Goal: Task Accomplishment & Management: Manage account settings

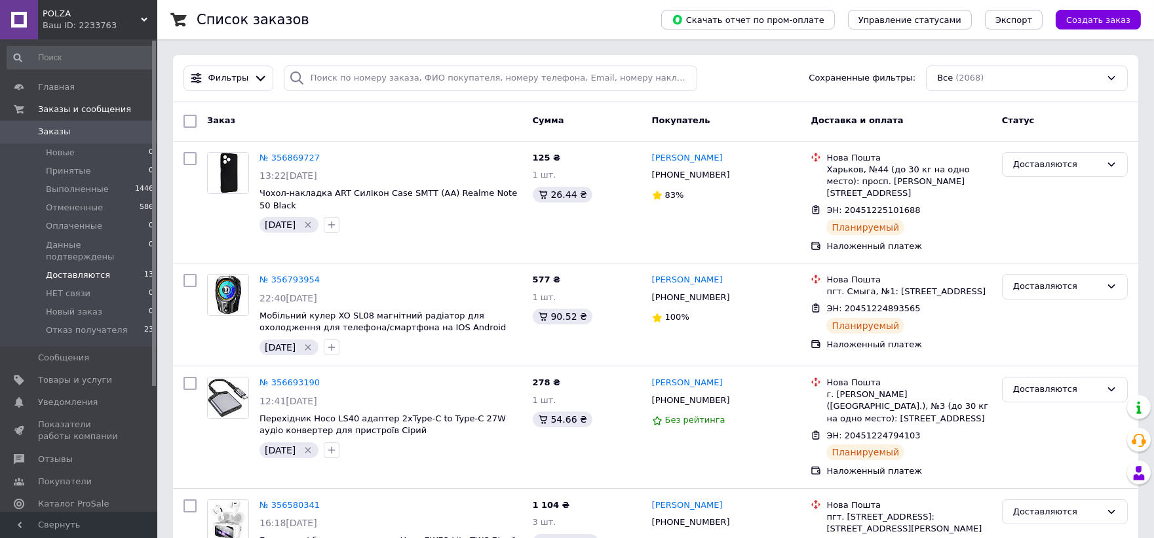
click at [96, 269] on span "Доставляются" at bounding box center [78, 275] width 64 height 12
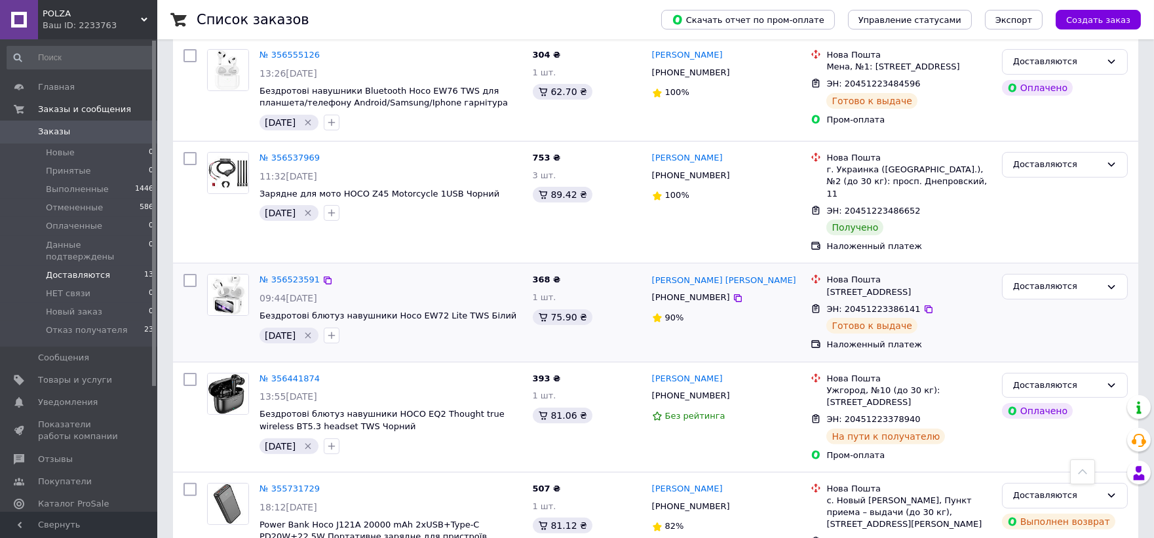
scroll to position [854, 0]
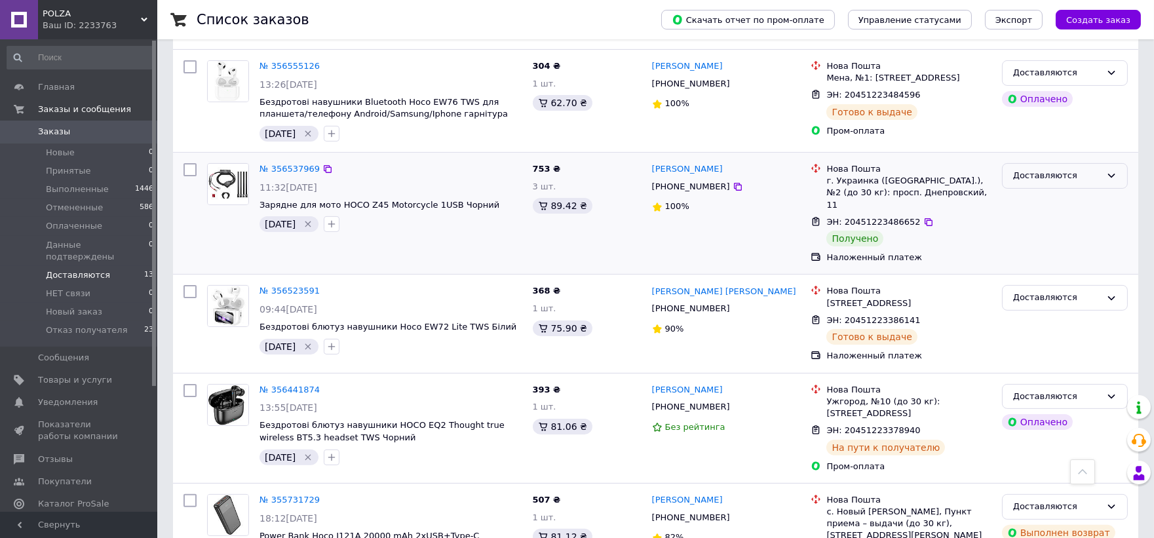
click at [1061, 169] on div "Доставляются" at bounding box center [1057, 176] width 88 height 14
click at [1044, 215] on li "Выполнен" at bounding box center [1065, 227] width 125 height 24
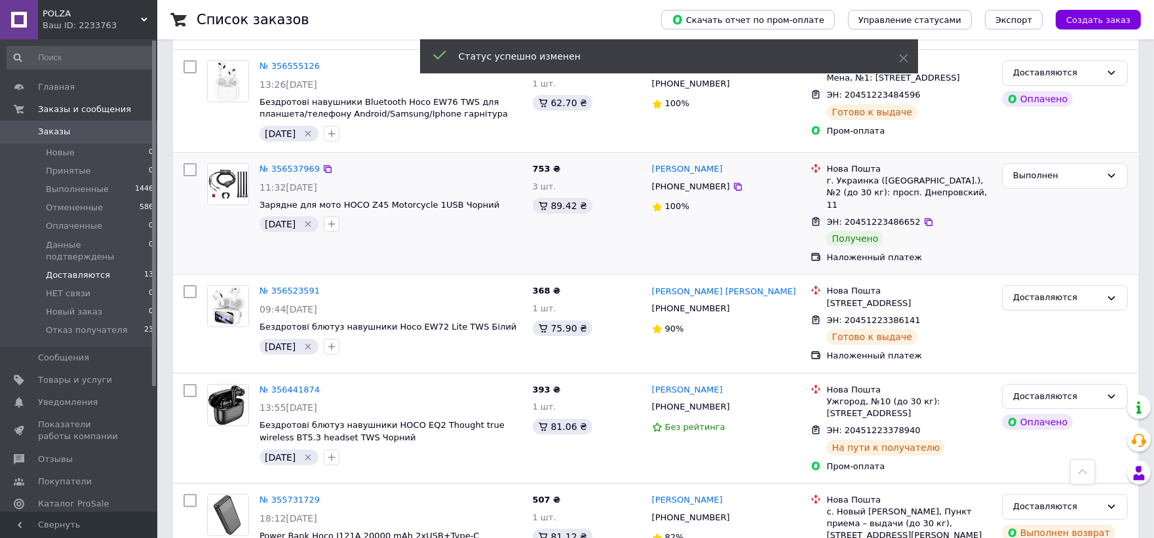
click at [311, 219] on icon "Удалить метку" at bounding box center [308, 224] width 10 height 10
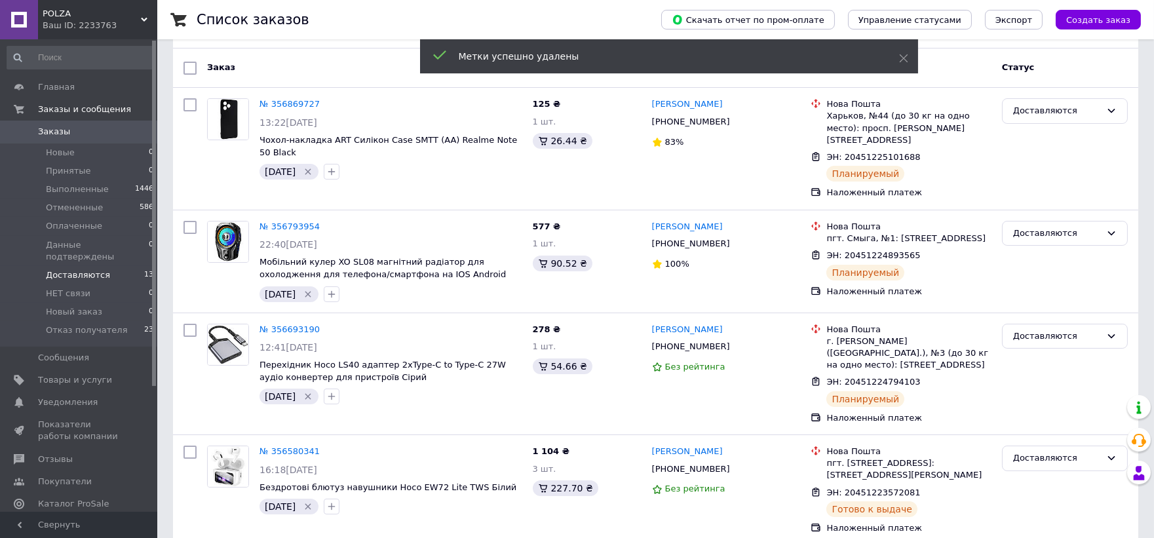
scroll to position [0, 0]
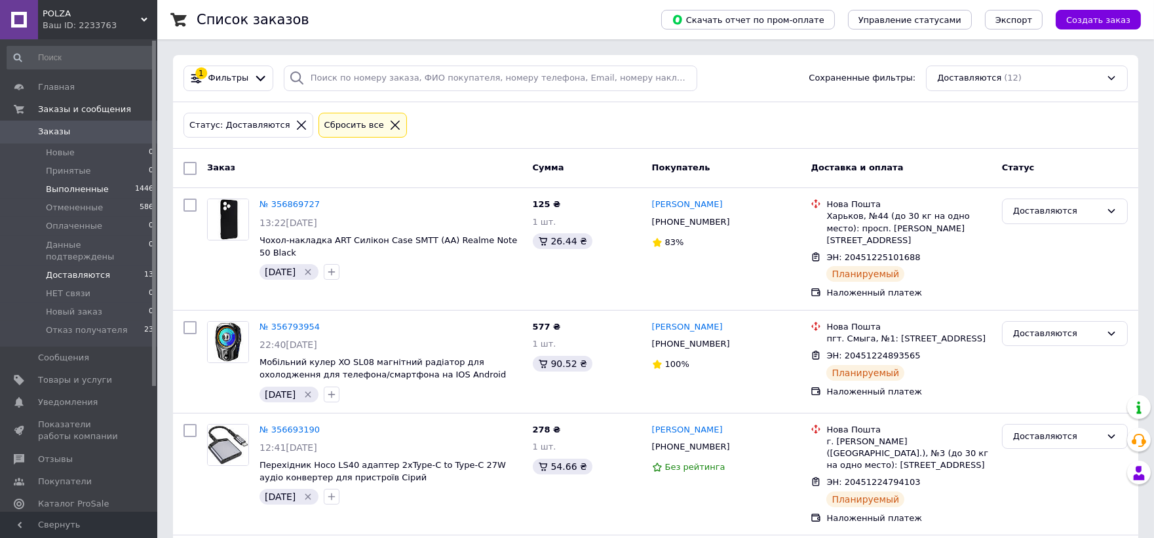
click at [70, 192] on span "Выполненные" at bounding box center [77, 190] width 63 height 12
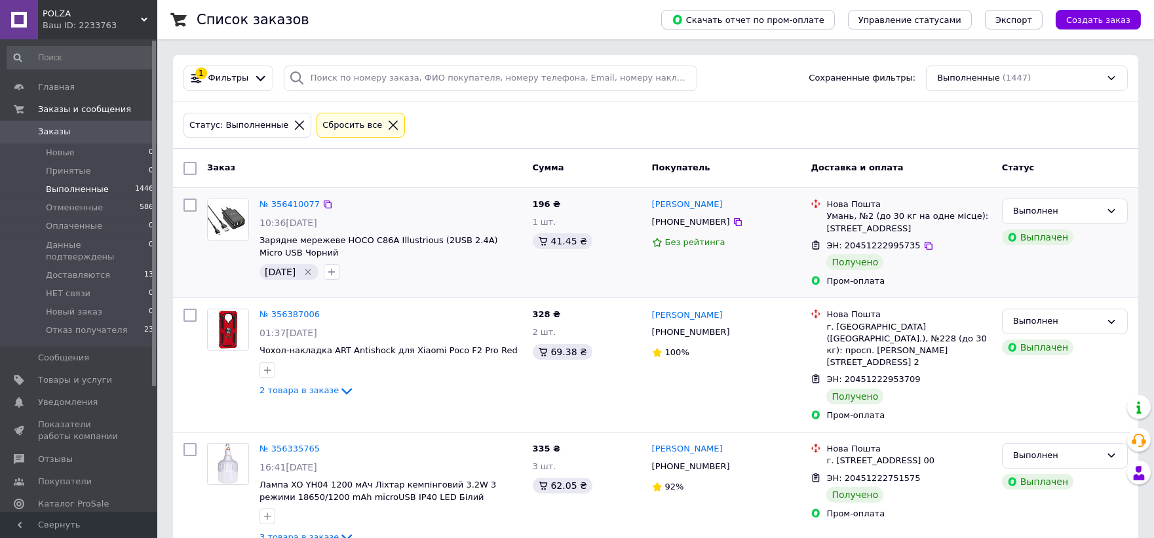
click at [309, 274] on icon "Удалить метку" at bounding box center [308, 272] width 6 height 6
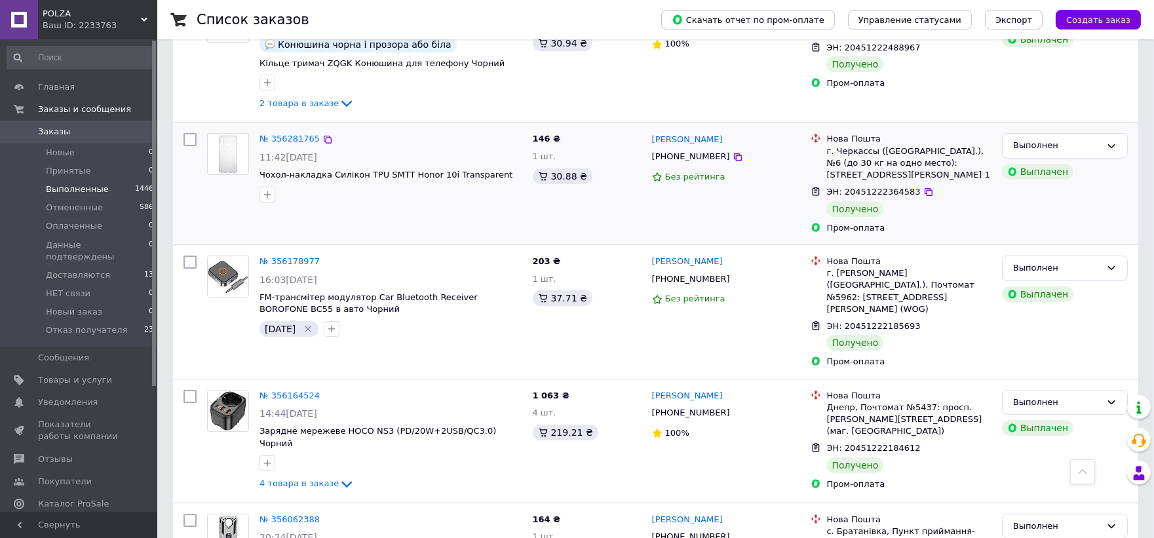
scroll to position [582, 0]
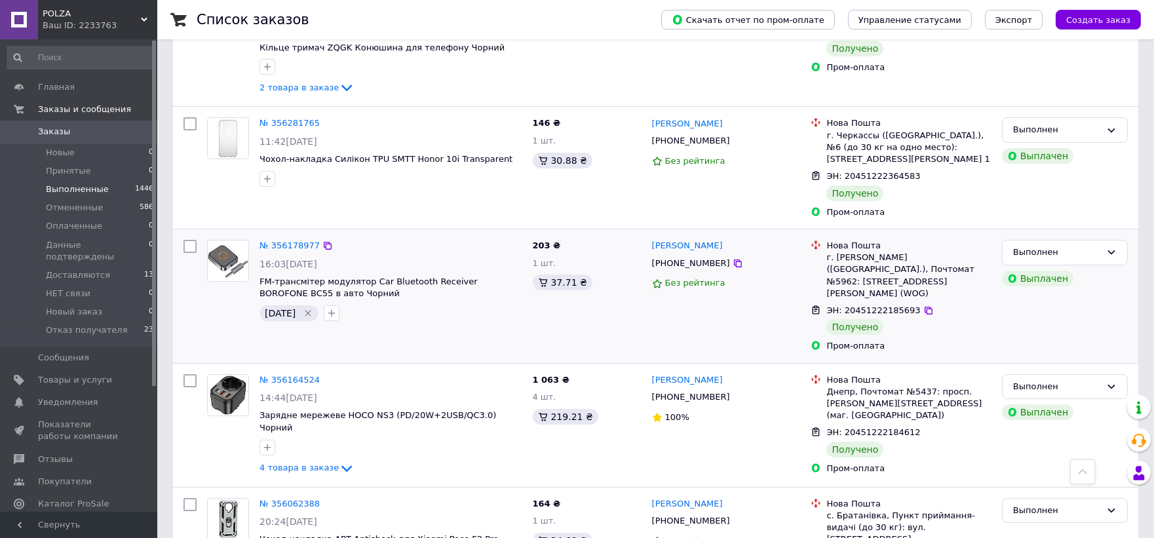
click at [309, 308] on icon "Удалить метку" at bounding box center [308, 313] width 10 height 10
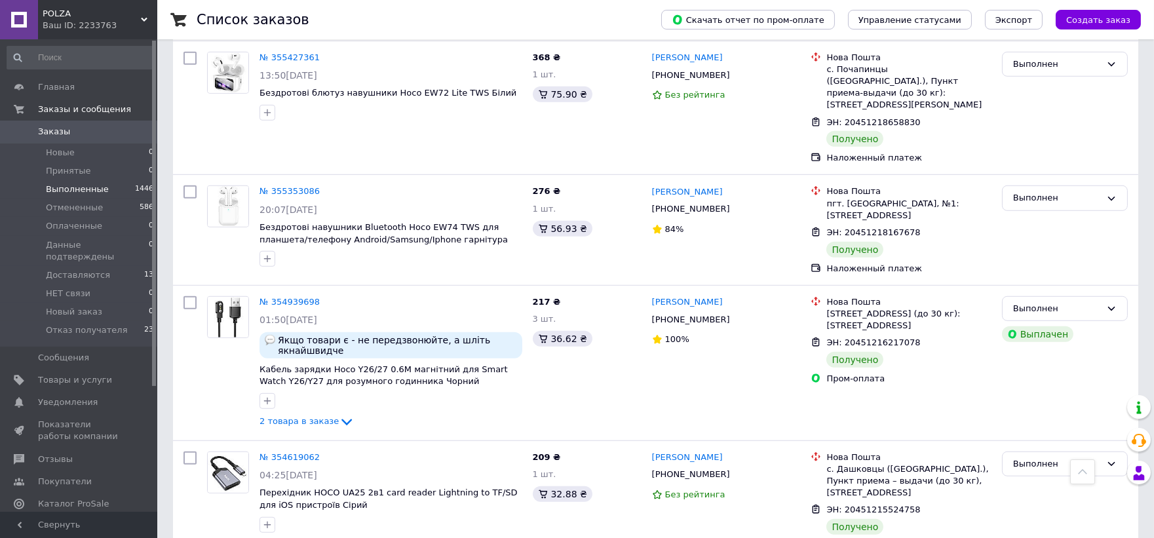
scroll to position [2060, 0]
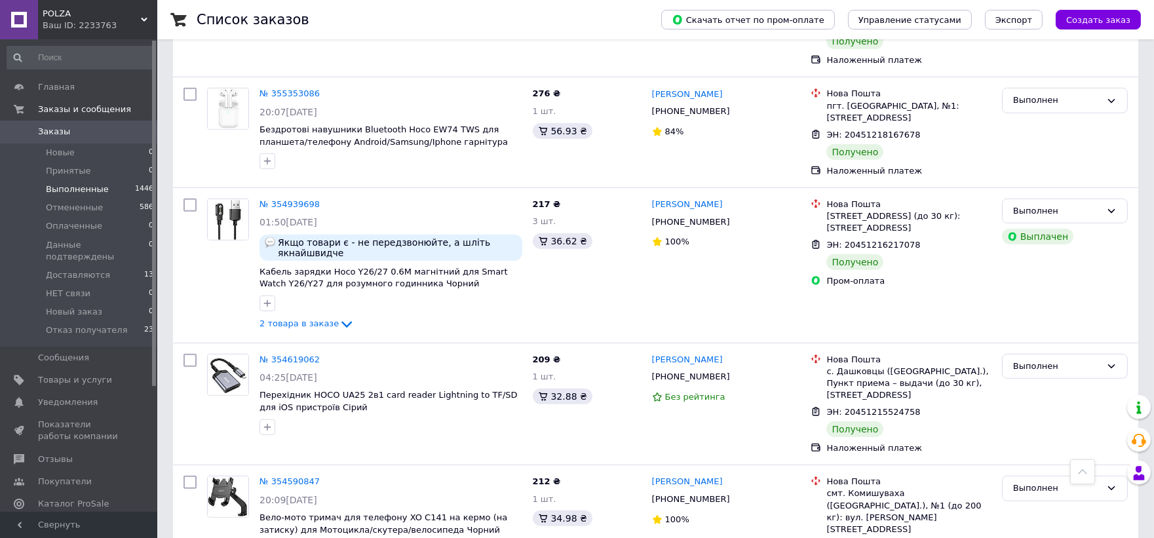
click at [49, 133] on span "Заказы" at bounding box center [54, 132] width 32 height 12
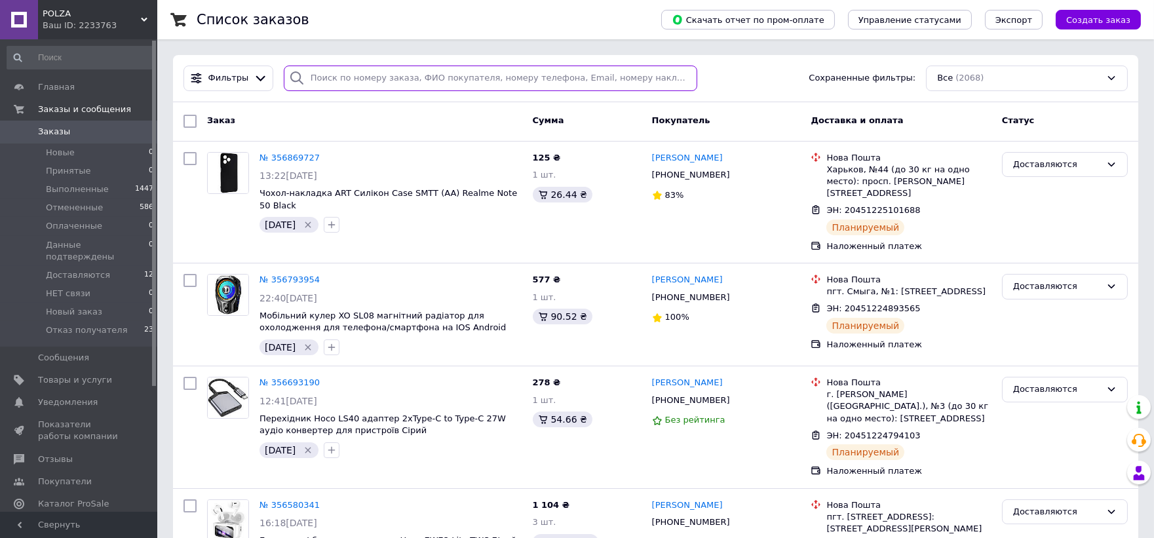
click at [448, 81] on input "search" at bounding box center [491, 79] width 414 height 26
paste input "20451222767570"
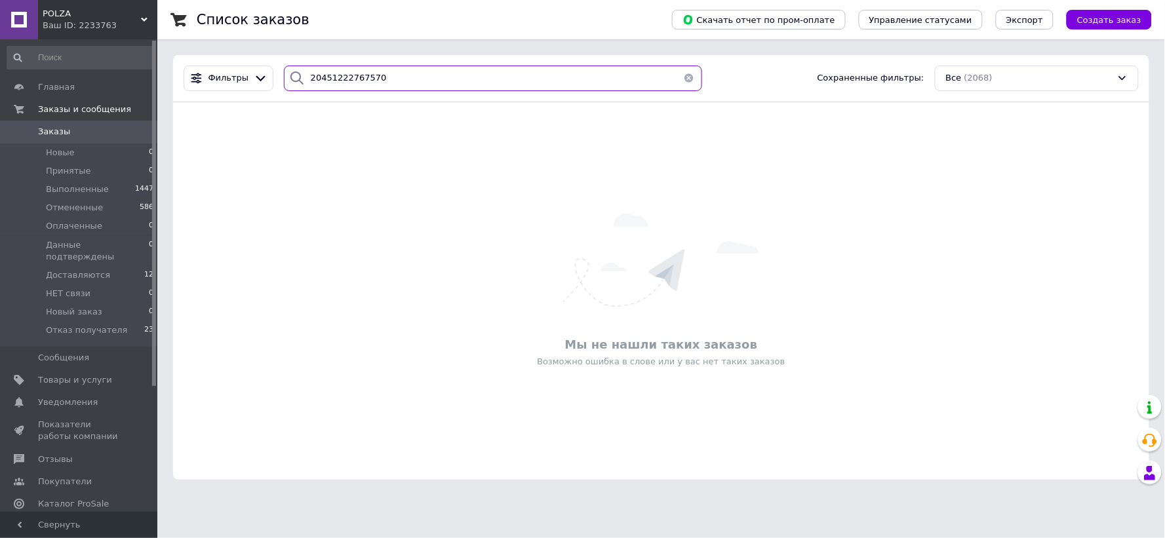
type input "20451222767570"
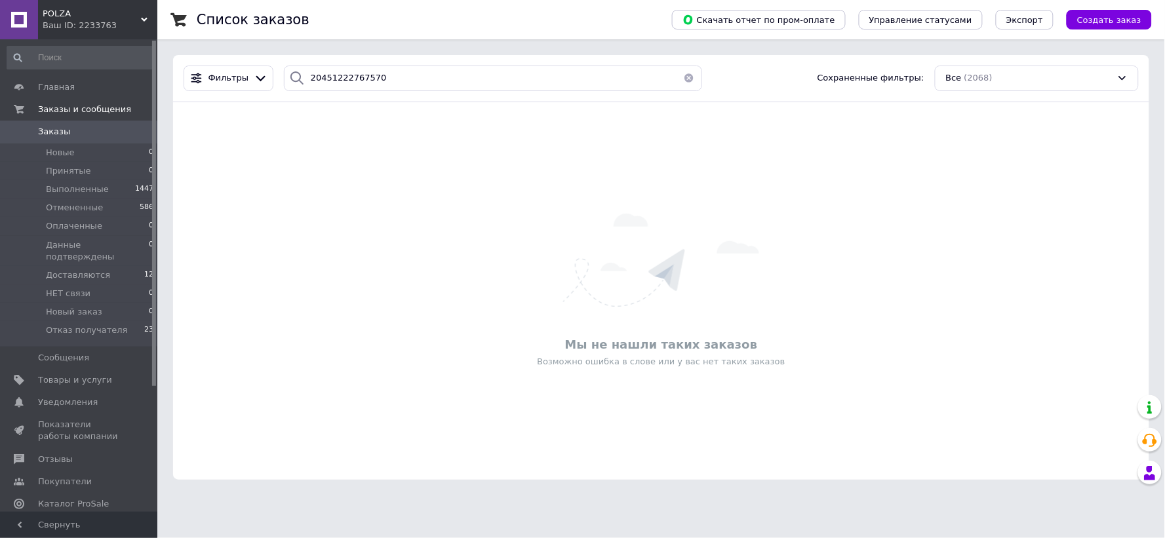
click at [49, 132] on span "Заказы" at bounding box center [54, 132] width 32 height 12
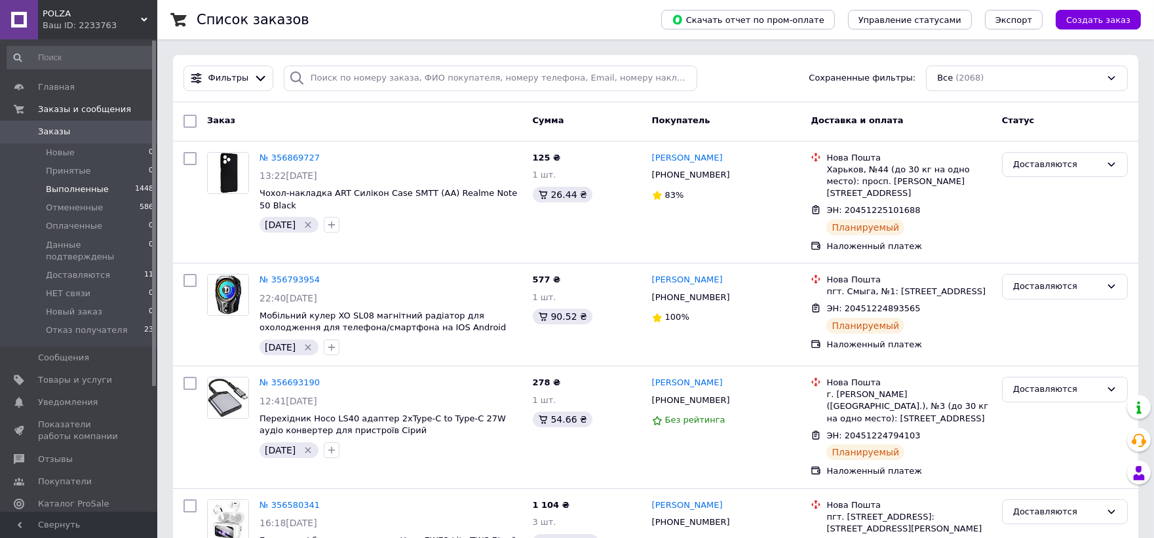
click at [57, 191] on span "Выполненные" at bounding box center [77, 190] width 63 height 12
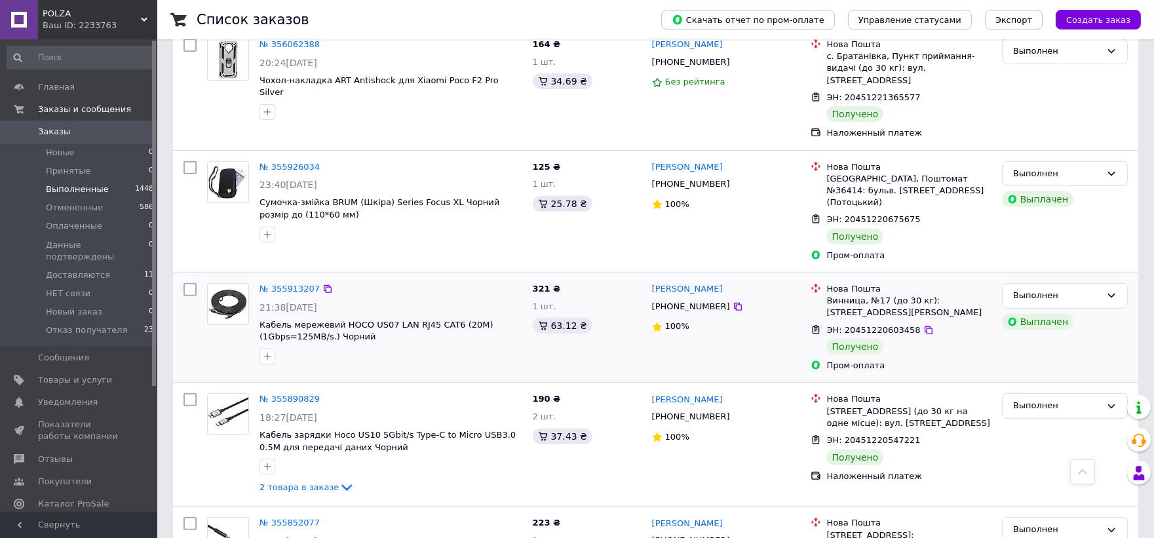
scroll to position [1165, 0]
click at [66, 269] on span "Доставляются" at bounding box center [78, 275] width 64 height 12
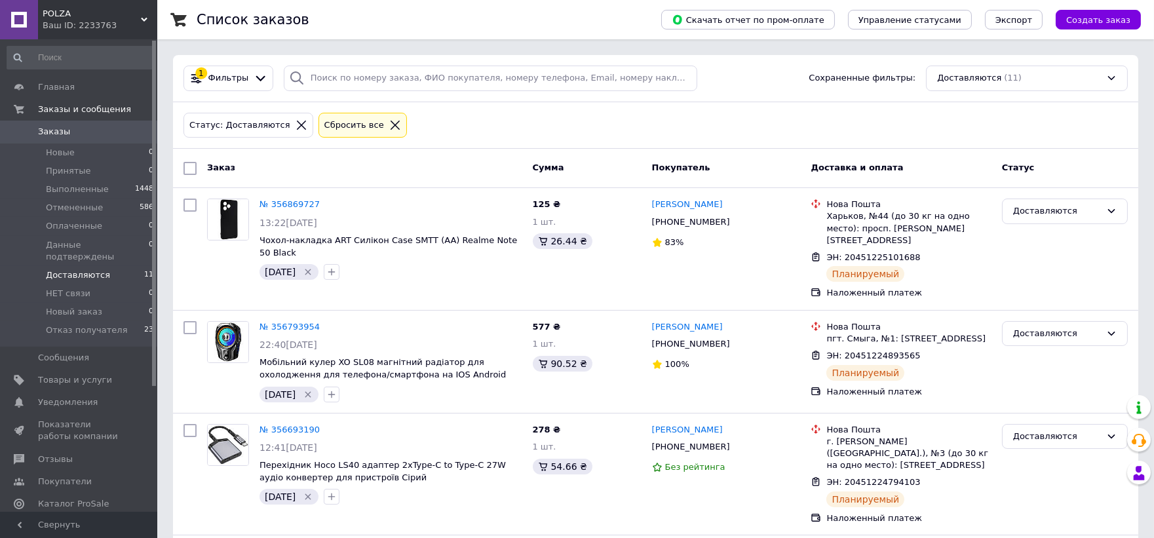
click at [71, 142] on link "Заказы 0" at bounding box center [80, 132] width 161 height 22
